Goal: Transaction & Acquisition: Obtain resource

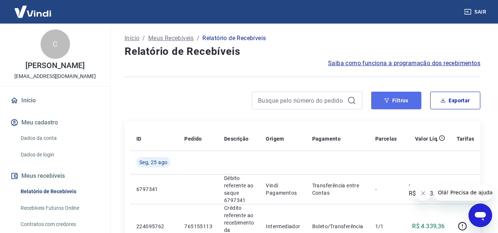
click at [401, 107] on button "Filtros" at bounding box center [396, 101] width 50 height 18
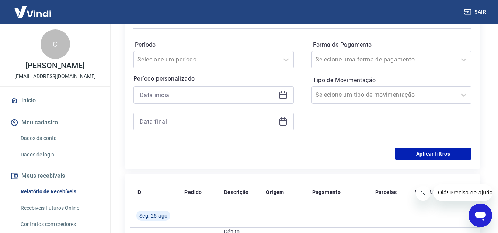
scroll to position [111, 0]
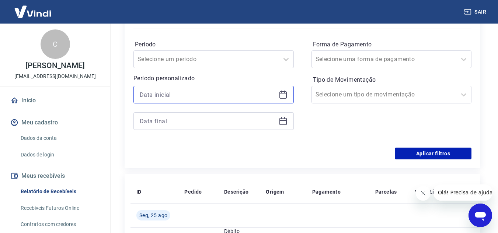
click at [183, 93] on input at bounding box center [208, 94] width 136 height 11
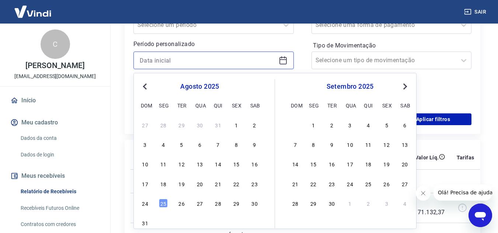
scroll to position [184, 0]
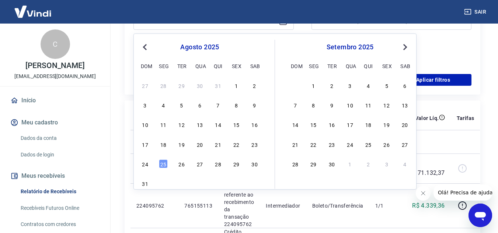
click at [142, 51] on button "Previous Month" at bounding box center [144, 47] width 9 height 9
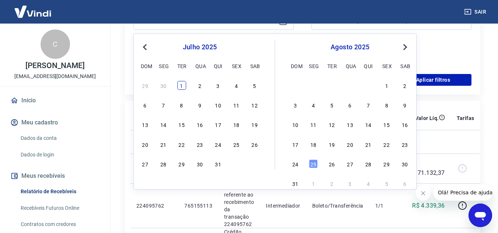
click at [180, 86] on div "1" at bounding box center [181, 85] width 9 height 9
type input "01/07/2025"
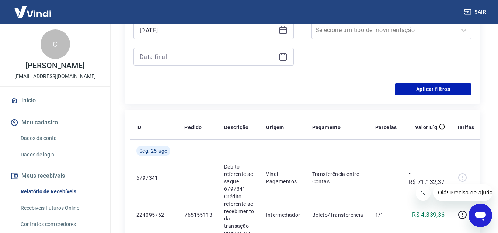
scroll to position [147, 0]
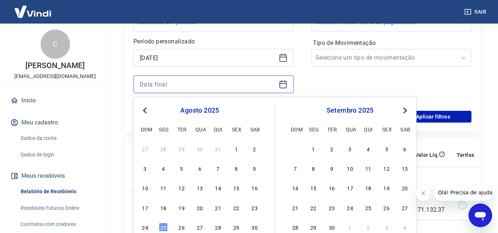
click at [192, 85] on input at bounding box center [208, 84] width 136 height 11
click at [146, 111] on span "Previous Month" at bounding box center [146, 110] width 0 height 8
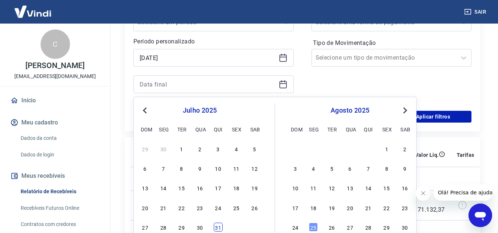
click at [220, 226] on div "31" at bounding box center [218, 227] width 9 height 9
type input "31/07/2025"
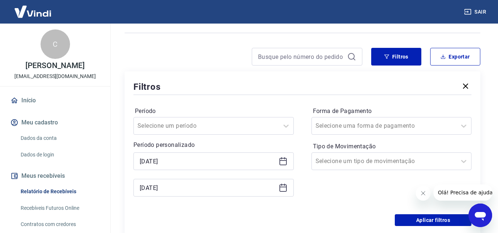
scroll to position [37, 0]
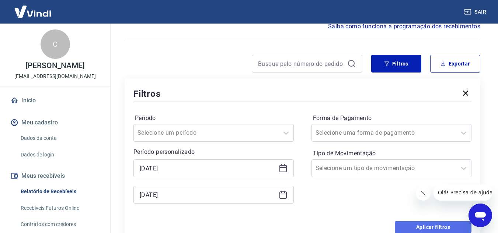
click at [422, 225] on button "Aplicar filtros" at bounding box center [433, 227] width 77 height 12
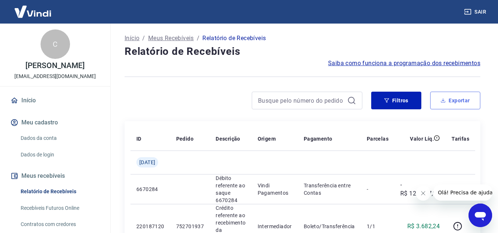
click at [449, 98] on button "Exportar" at bounding box center [455, 101] width 50 height 18
type input "01/07/2025"
type input "31/07/2025"
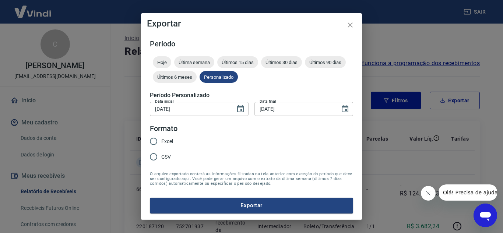
click at [163, 139] on span "Excel" at bounding box center [167, 142] width 12 height 8
click at [161, 139] on input "Excel" at bounding box center [153, 141] width 15 height 15
radio input "true"
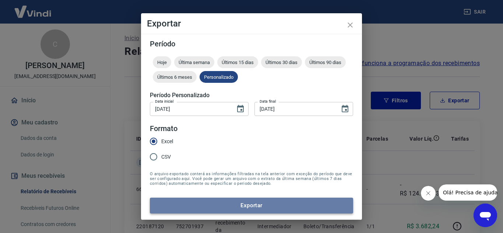
click at [270, 206] on button "Exportar" at bounding box center [251, 205] width 203 height 15
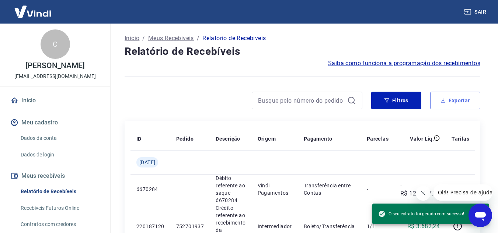
click at [467, 102] on button "Exportar" at bounding box center [455, 101] width 50 height 18
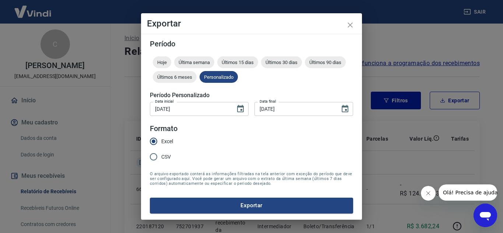
click at [164, 158] on span "CSV" at bounding box center [166, 157] width 10 height 8
click at [161, 158] on input "CSV" at bounding box center [153, 156] width 15 height 15
radio input "true"
click at [216, 201] on button "Exportar" at bounding box center [251, 205] width 203 height 15
